Goal: Task Accomplishment & Management: Manage account settings

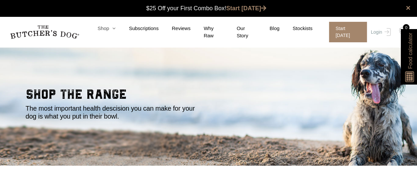
click at [113, 28] on icon at bounding box center [112, 28] width 7 height 5
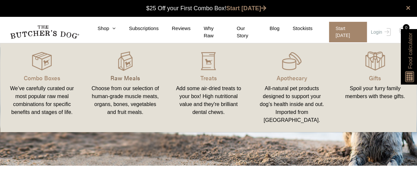
click at [119, 77] on p "Raw Meals" at bounding box center [126, 77] width 68 height 9
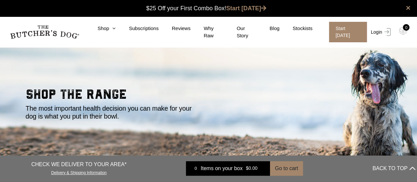
click at [382, 30] on img at bounding box center [386, 32] width 9 height 8
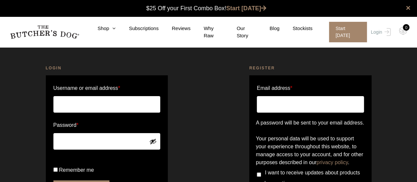
click at [67, 103] on input "Username or email address *" at bounding box center [106, 104] width 107 height 16
type input "bettina.konti@act.gov.au"
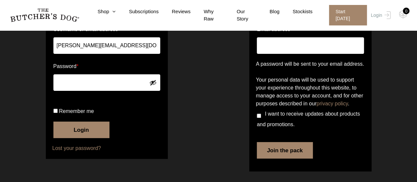
scroll to position [71, 0]
click at [55, 113] on input "Remember me" at bounding box center [55, 110] width 4 height 4
checkbox input "true"
click at [78, 138] on button "Login" at bounding box center [81, 129] width 56 height 16
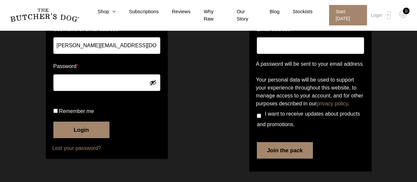
click at [77, 138] on button "Login" at bounding box center [81, 129] width 56 height 16
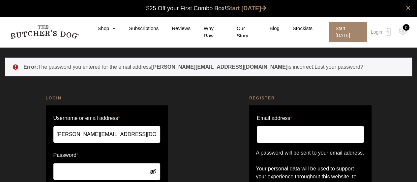
click at [283, 139] on input "Email address *" at bounding box center [310, 134] width 107 height 16
type input "[PERSON_NAME][EMAIL_ADDRESS][DOMAIN_NAME]"
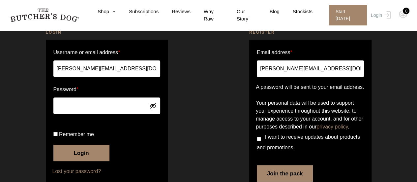
scroll to position [67, 0]
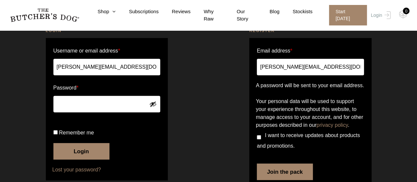
click at [81, 159] on button "Login" at bounding box center [81, 151] width 56 height 16
click at [55, 134] on input "Remember me" at bounding box center [55, 132] width 4 height 4
checkbox input "true"
click at [84, 159] on button "Login" at bounding box center [81, 151] width 56 height 16
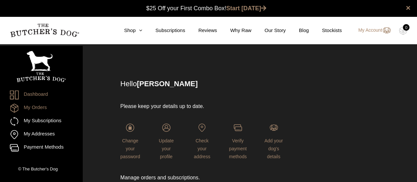
click at [34, 108] on link "My Orders" at bounding box center [41, 108] width 63 height 9
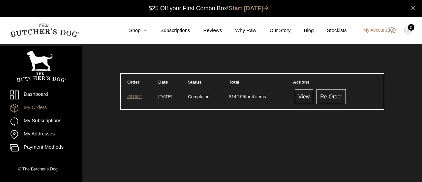
click at [133, 96] on link "#91551" at bounding box center [134, 96] width 15 height 5
